Goal: Find specific page/section: Find specific page/section

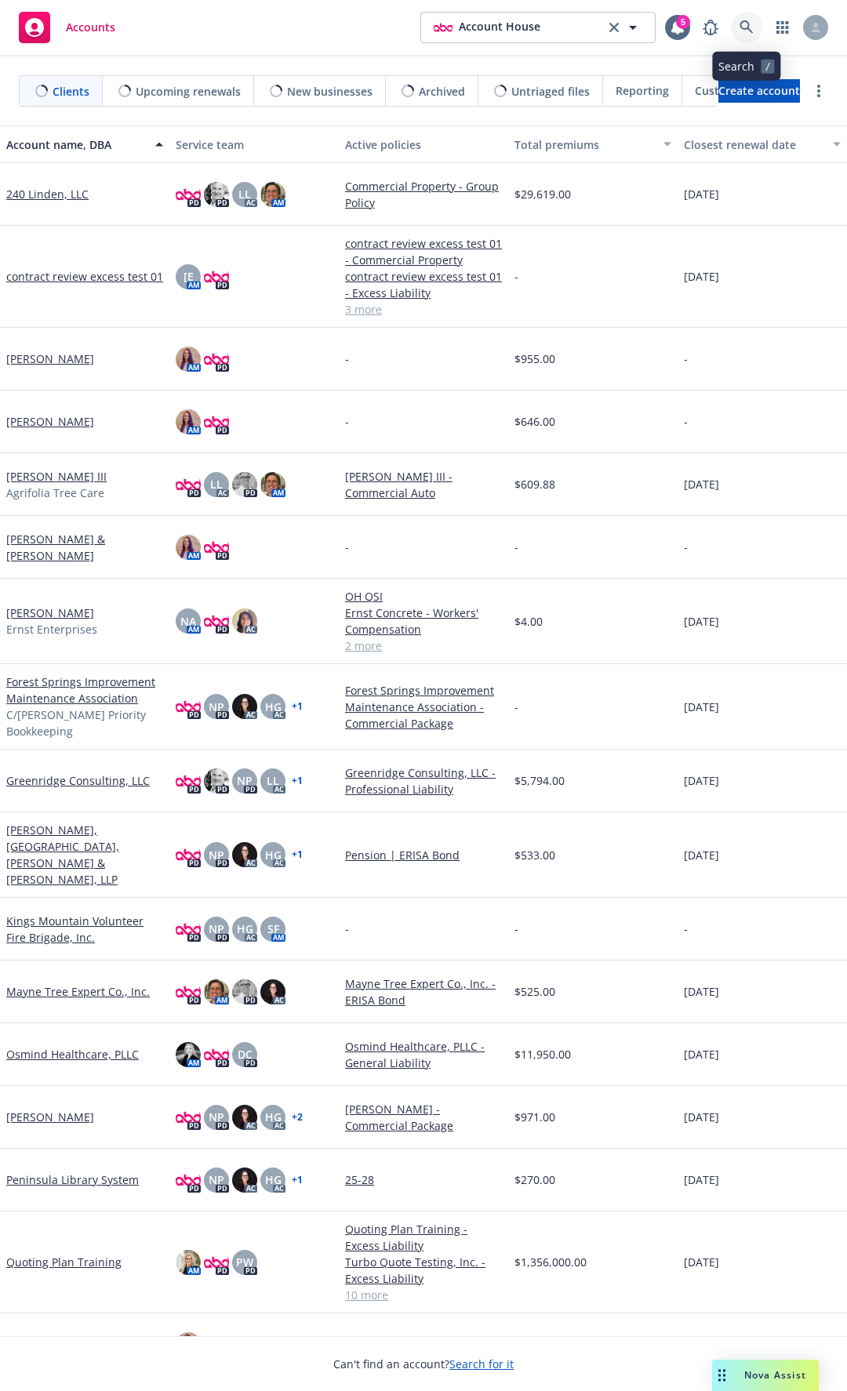
click at [743, 35] on link at bounding box center [746, 27] width 31 height 31
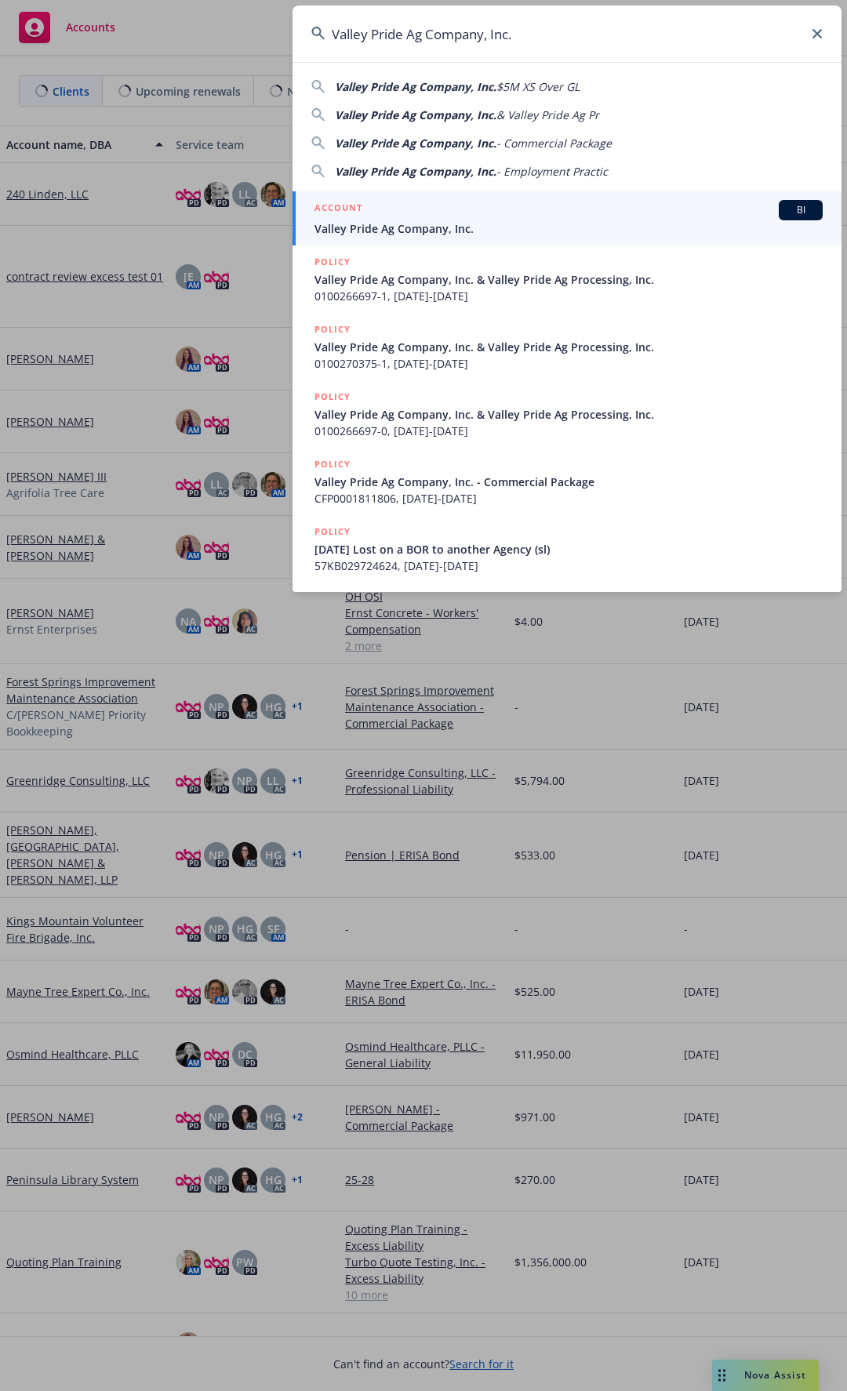
type input "Valley Pride Ag Company, Inc."
click at [469, 202] on div "ACCOUNT BI" at bounding box center [568, 210] width 508 height 20
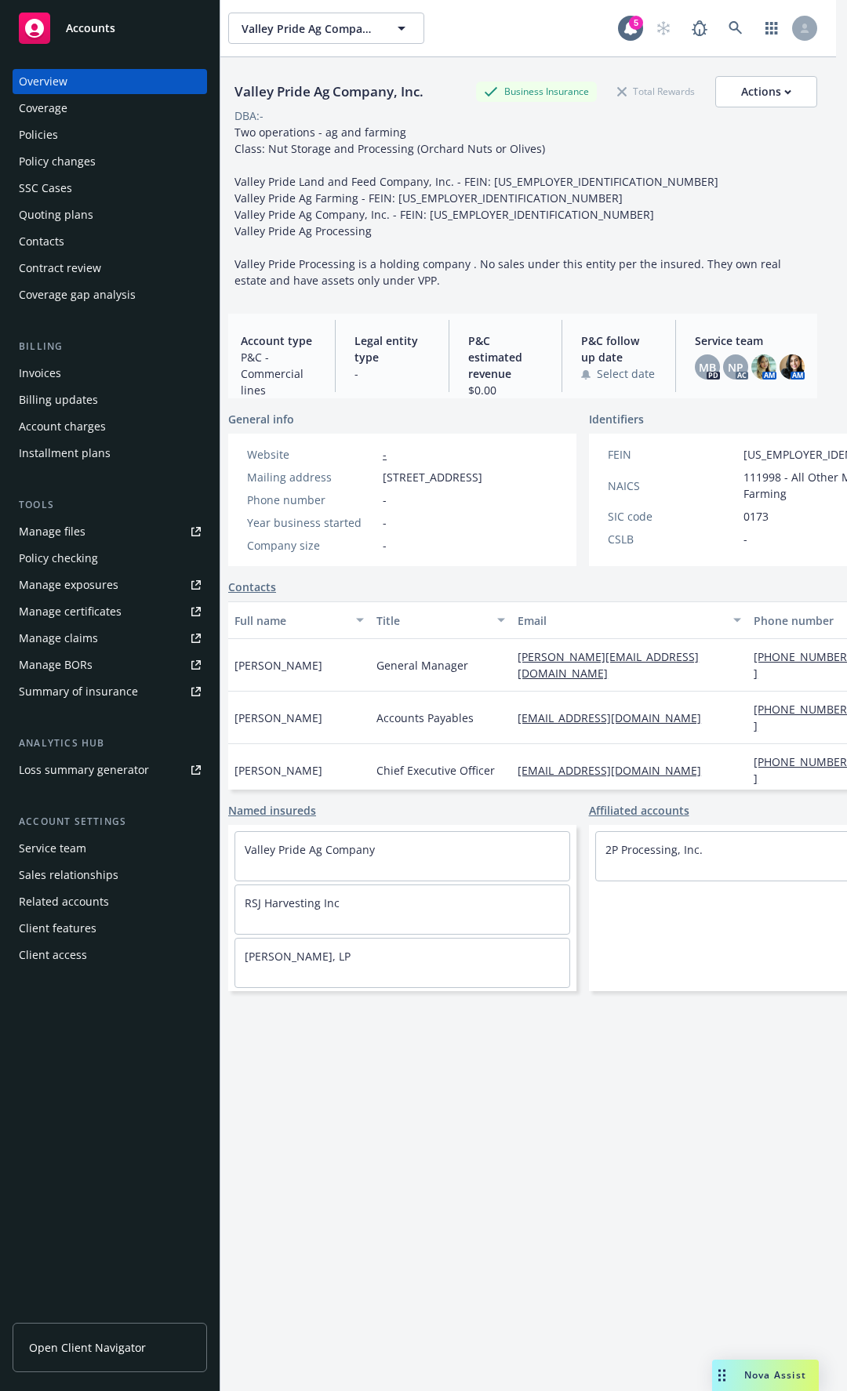
scroll to position [0, 15]
click at [730, 22] on icon at bounding box center [731, 27] width 13 height 13
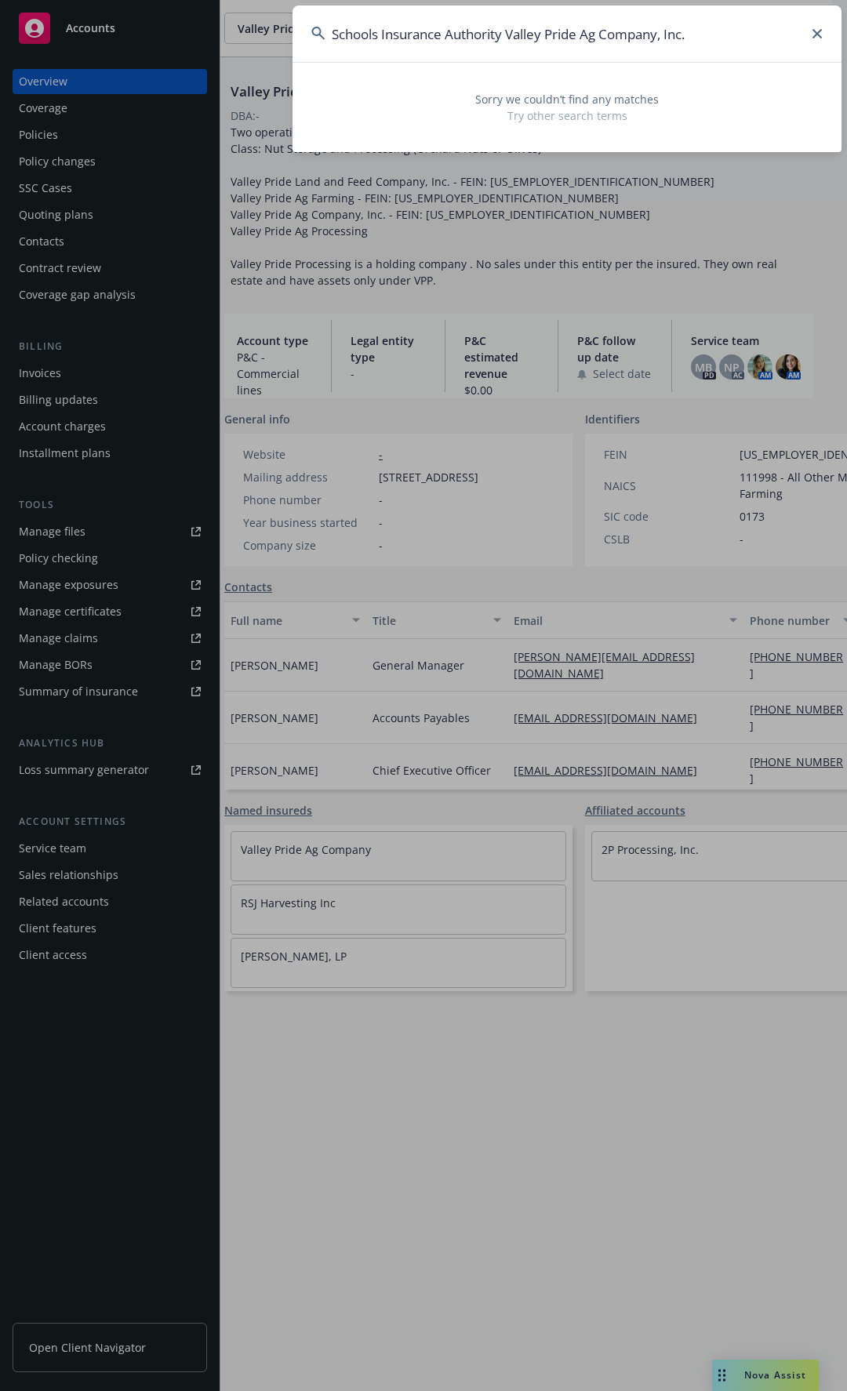
click at [536, 31] on input "Schools Insurance Authority Valley Pride Ag Company, Inc." at bounding box center [566, 33] width 549 height 56
type input "Schools Insurance Authority Valley"
